Goal: Information Seeking & Learning: Find specific fact

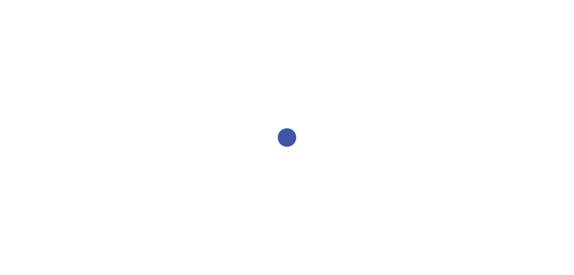
select select "2bed604d-1099-4043-b1bc-2365e8740244"
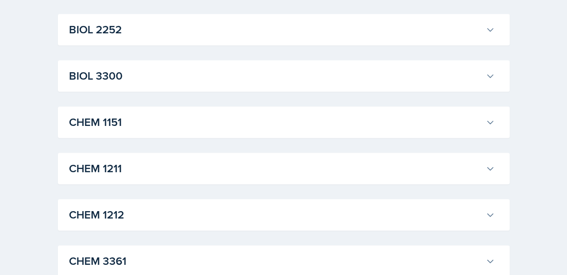
scroll to position [359, 0]
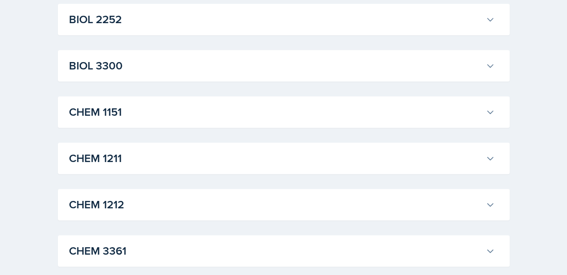
click at [455, 154] on h3 "CHEM 1211" at bounding box center [275, 158] width 413 height 17
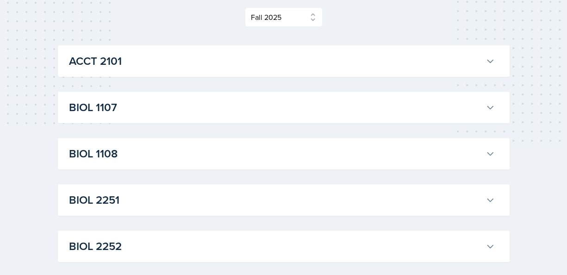
scroll to position [103, 0]
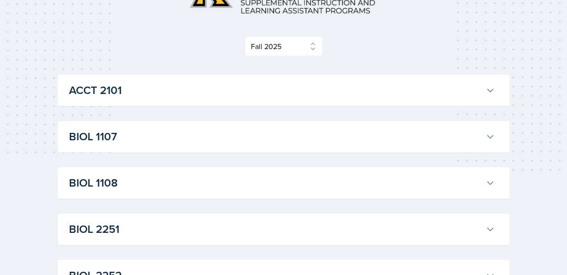
click at [460, 82] on h3 "ACCT 2101" at bounding box center [275, 90] width 413 height 17
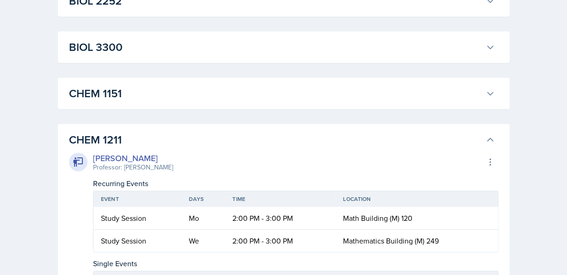
scroll to position [1696, 0]
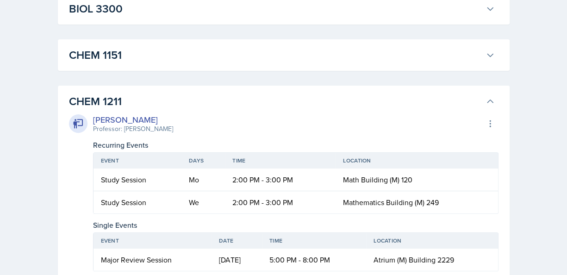
scroll to position [1789, 0]
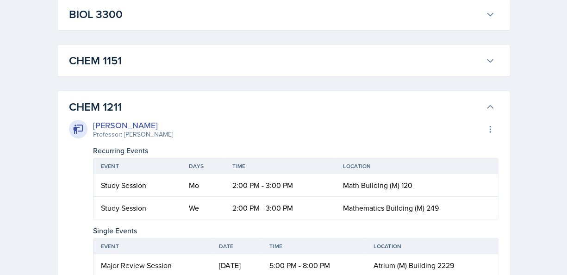
drag, startPoint x: 123, startPoint y: 109, endPoint x: 164, endPoint y: 109, distance: 40.8
copy div "[PERSON_NAME]"
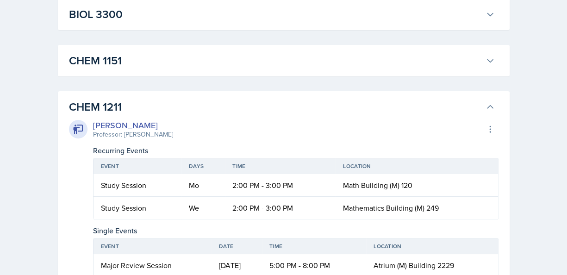
drag, startPoint x: 94, startPoint y: 101, endPoint x: 164, endPoint y: 101, distance: 70.4
copy div "[PERSON_NAME]"
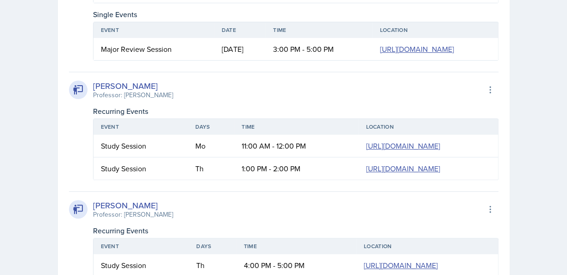
drag, startPoint x: 92, startPoint y: 55, endPoint x: 173, endPoint y: 56, distance: 81.0
copy div "Anniston [PERSON_NAME]"
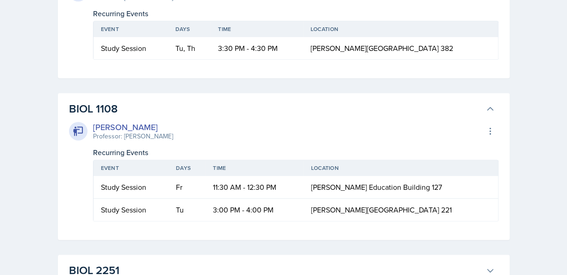
scroll to position [2266, 0]
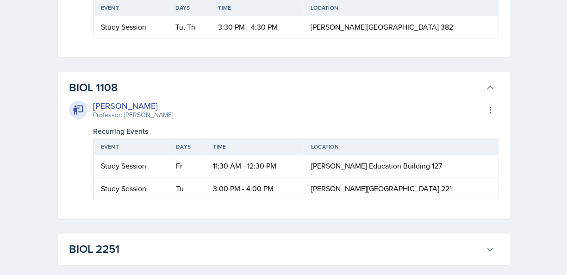
drag, startPoint x: 93, startPoint y: 40, endPoint x: 148, endPoint y: 40, distance: 55.1
copy div "[PERSON_NAME]"
drag, startPoint x: 93, startPoint y: 233, endPoint x: 185, endPoint y: 228, distance: 91.9
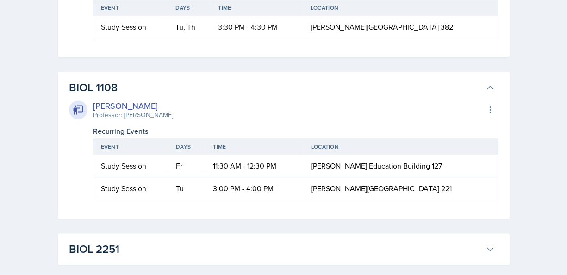
copy div "[PERSON_NAME]"
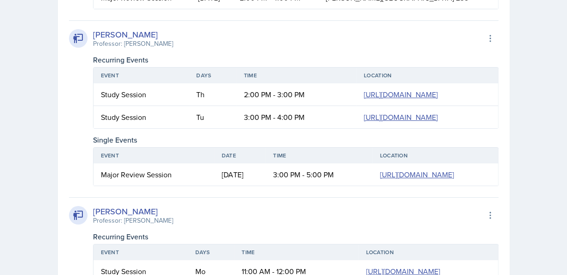
scroll to position [1662, 0]
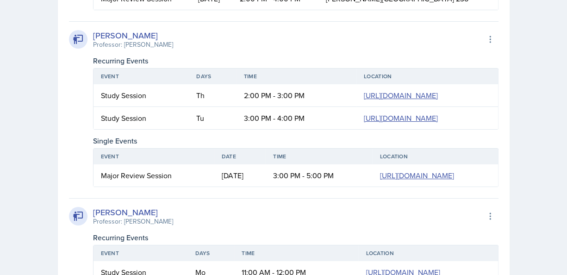
click at [173, 150] on div "BIOL 1107 Anniston [PERSON_NAME] Professor: Army [PERSON_NAME] Export to Google…" at bounding box center [284, 242] width 452 height 836
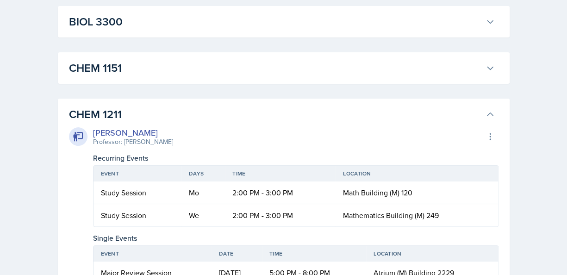
scroll to position [1829, 0]
